Goal: Complete application form

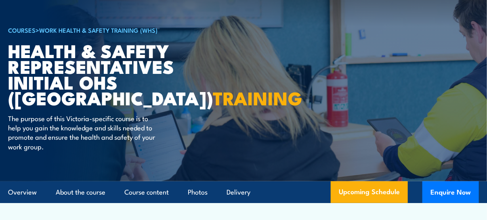
scroll to position [81, 0]
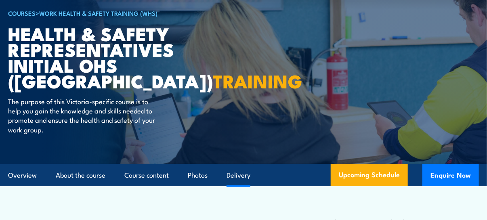
click at [238, 176] on link "Delivery" at bounding box center [239, 175] width 24 height 21
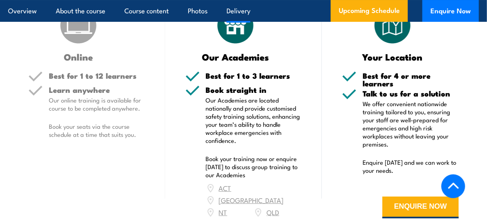
scroll to position [1252, 0]
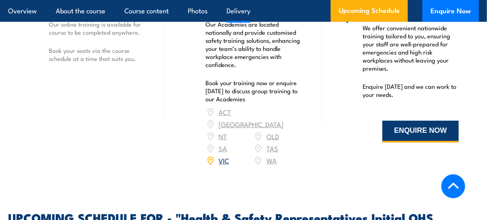
click at [422, 131] on button "ENQUIRE NOW" at bounding box center [420, 132] width 76 height 22
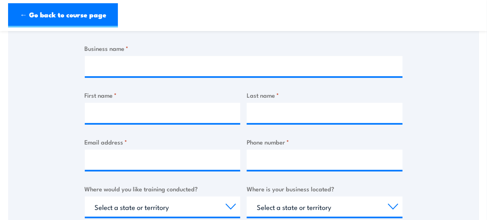
scroll to position [162, 0]
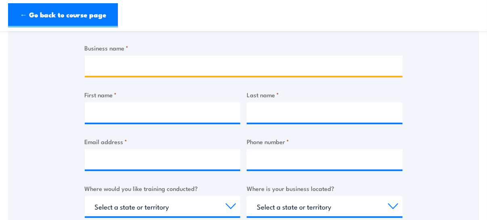
click at [125, 68] on input "Business name *" at bounding box center [244, 66] width 318 height 20
type input "Njernda Aboriginal Corporation"
type input "Linda"
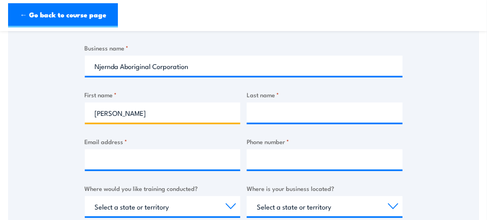
type input "Schramm"
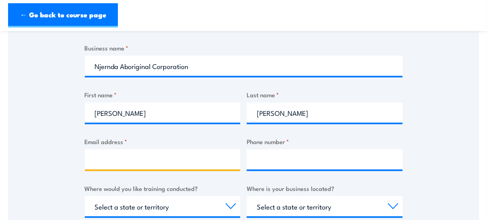
type input "lindas@njernda.com.au"
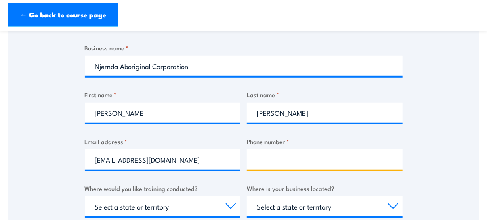
type input "0484041903"
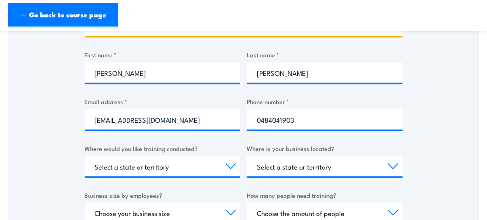
scroll to position [242, 0]
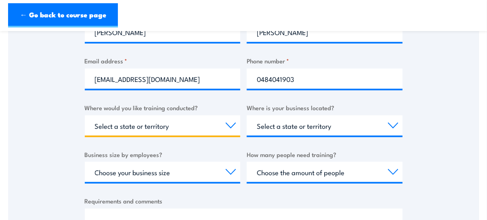
click at [227, 125] on select "Select a state or territory Nationally - multiple locations QLD NSW VIC SA ACT …" at bounding box center [163, 126] width 156 height 20
select select "VIC"
click at [85, 116] on select "Select a state or territory Nationally - multiple locations QLD NSW VIC SA ACT …" at bounding box center [163, 126] width 156 height 20
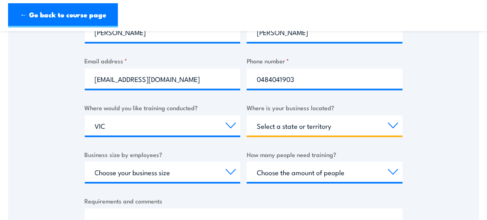
click at [350, 125] on select "Select a state or territory QLD NSW VIC SA ACT WA TAS NT" at bounding box center [325, 126] width 156 height 20
select select "VIC"
click at [247, 116] on select "Select a state or territory QLD NSW VIC SA ACT WA TAS NT" at bounding box center [325, 126] width 156 height 20
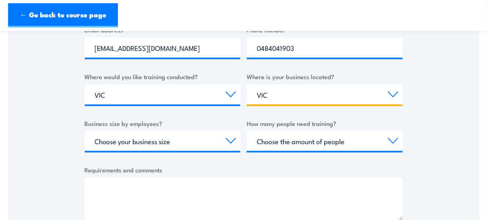
scroll to position [323, 0]
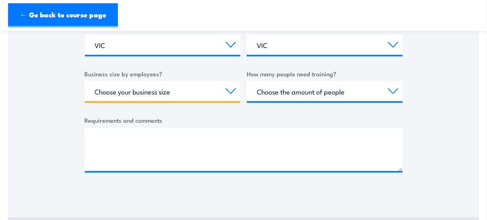
click at [225, 94] on select "Choose your business size 1 to 19 20 to 199 200+" at bounding box center [163, 91] width 156 height 20
select select "20 to 199"
click at [85, 81] on select "Choose your business size 1 to 19 20 to 199 200+" at bounding box center [163, 91] width 156 height 20
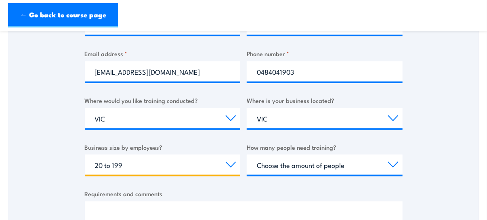
scroll to position [242, 0]
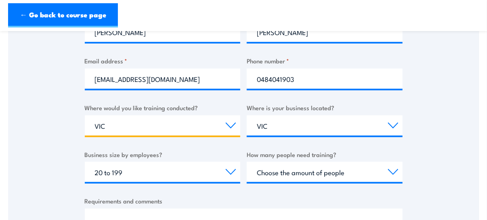
click at [229, 124] on select "Select a state or territory Nationally - multiple locations QLD NSW VIC SA ACT …" at bounding box center [163, 126] width 156 height 20
click at [85, 116] on select "Select a state or territory Nationally - multiple locations QLD NSW VIC SA ACT …" at bounding box center [163, 126] width 156 height 20
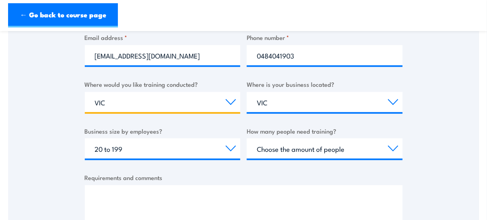
scroll to position [283, 0]
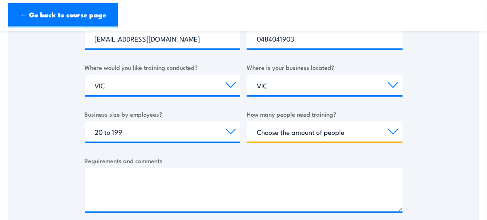
click at [393, 131] on select "Choose the amount of people 1 to 4 5 to 19 20+" at bounding box center [325, 132] width 156 height 20
select select "5 to 19"
click at [247, 122] on select "Choose the amount of people 1 to 4 5 to 19 20+" at bounding box center [325, 132] width 156 height 20
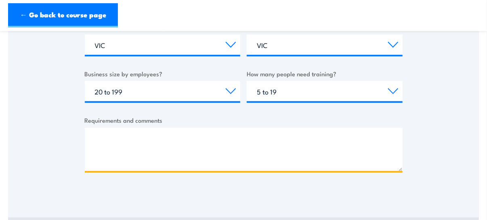
click at [93, 135] on textarea "Requirements and comments" at bounding box center [244, 149] width 318 height 43
paste textarea "Good Afternoon, I have recently taken on the role of OHS Coordinator at Njernda…"
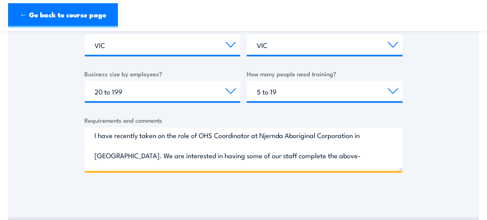
scroll to position [40, 0]
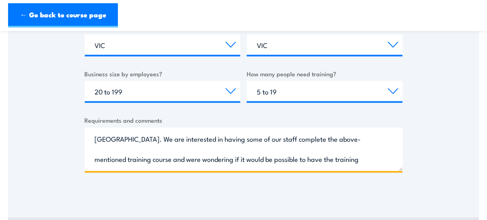
click at [95, 139] on textarea "Good Afternoon, I have recently taken on the role of OHS Coordinator at Njernda…" at bounding box center [244, 149] width 318 height 43
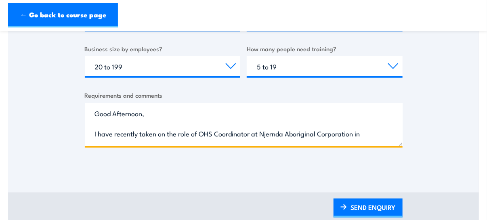
scroll to position [363, 0]
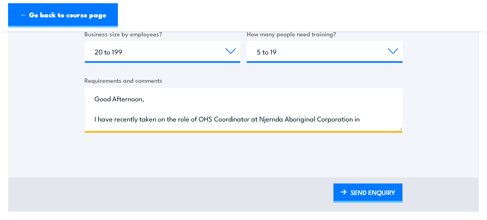
type textarea "Good Afternoon, I have recently taken on the role of OHS Coordinator at Njernda…"
click at [99, 103] on textarea "Good Afternoon, I have recently taken on the role of OHS Coordinator at Njernda…" at bounding box center [244, 109] width 318 height 43
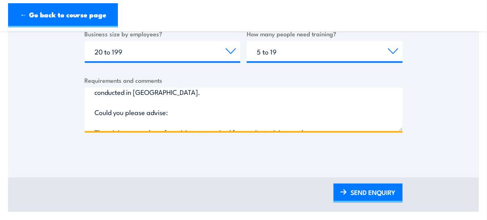
scroll to position [98, 0]
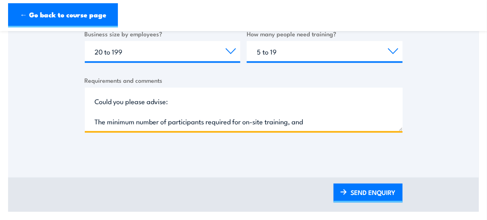
drag, startPoint x: 92, startPoint y: 99, endPoint x: 381, endPoint y: 128, distance: 290.2
click at [381, 128] on textarea "Good Afternoon, I have recently taken on the role of OHS Coordinator at Njernda…" at bounding box center [244, 109] width 318 height 43
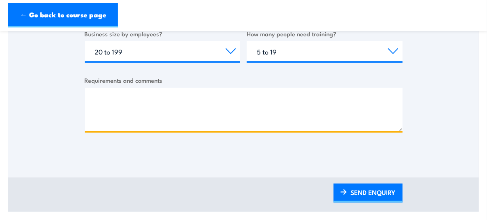
scroll to position [0, 0]
click at [92, 97] on textarea "Requirements and comments" at bounding box center [244, 109] width 318 height 43
paste textarea "Good Afternoon, I have recently taken on the role of OHS Coordinator at Njernda…"
type textarea "Good Afternoon, I have recently taken on the role of OHS Coordinator at Njernda…"
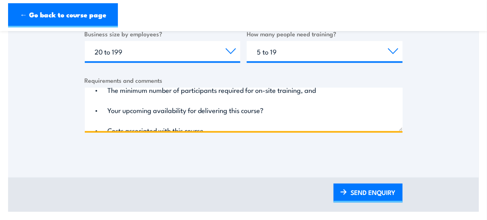
scroll to position [139, 0]
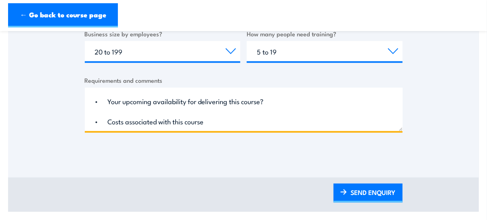
drag, startPoint x: 93, startPoint y: 98, endPoint x: 379, endPoint y: 132, distance: 288.5
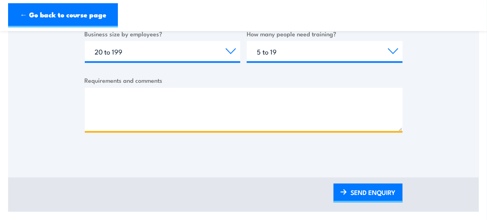
scroll to position [0, 0]
paste textarea "Good Afternoon, I have recently taken on the role of OHS Coordinator at Njernda…"
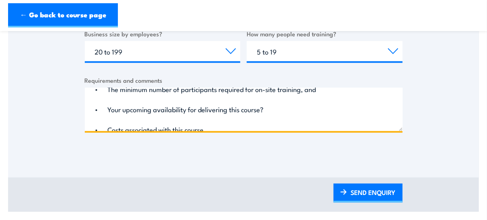
scroll to position [139, 0]
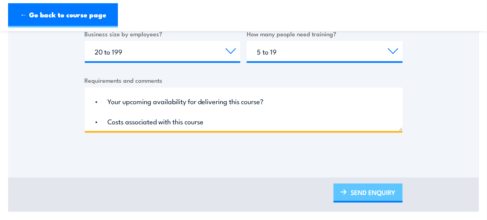
type textarea "Good Afternoon, I have recently taken on the role of OHS Coordinator at Njernda…"
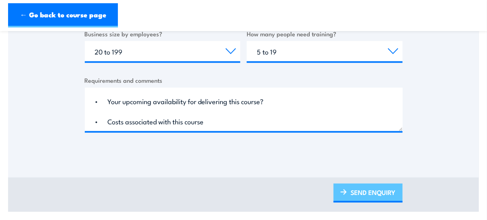
click at [371, 197] on link "SEND ENQUIRY" at bounding box center [368, 193] width 69 height 19
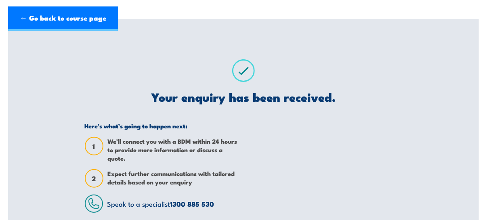
scroll to position [0, 0]
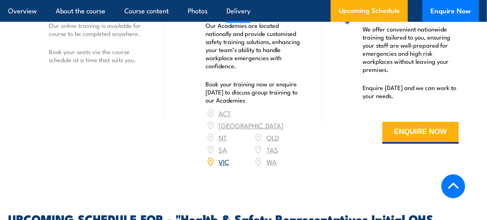
scroll to position [1252, 0]
